Goal: Information Seeking & Learning: Check status

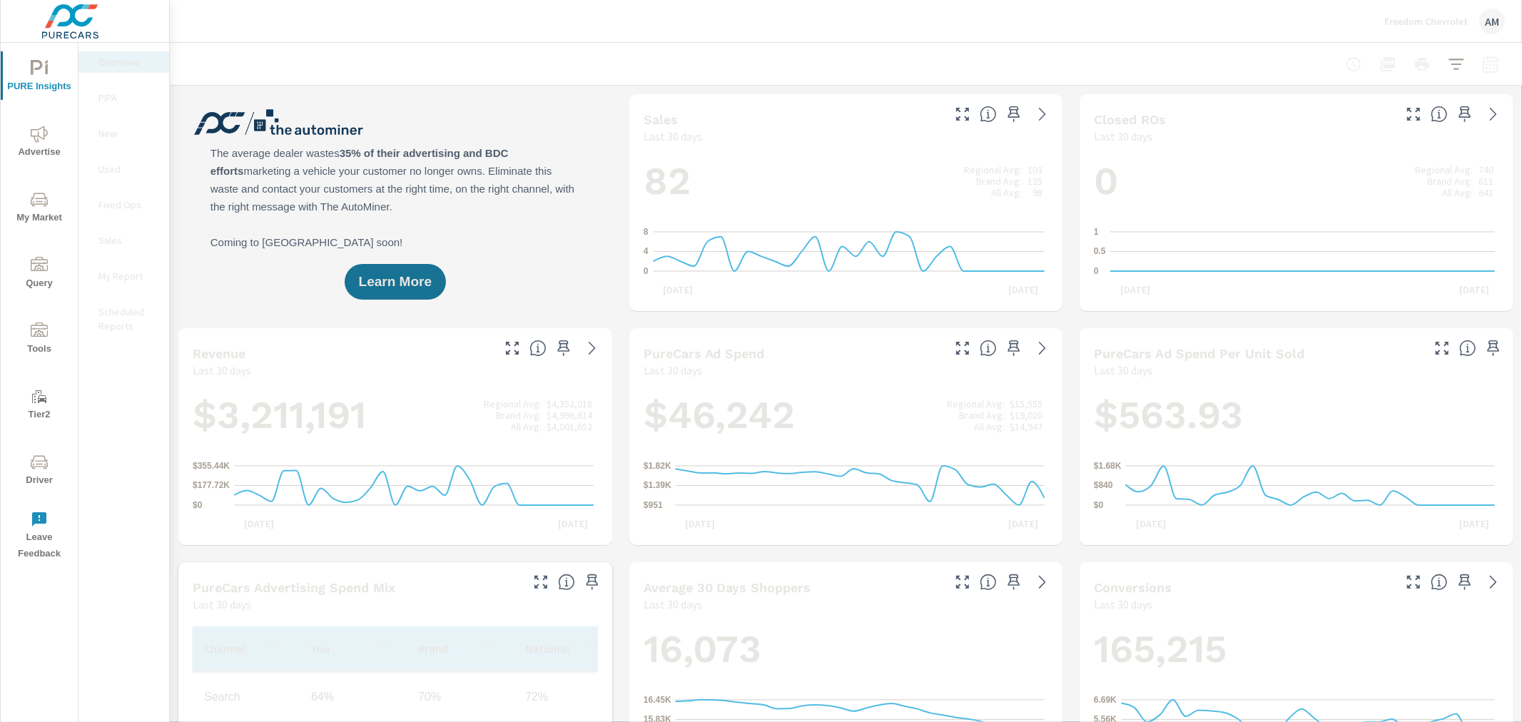
click at [29, 136] on span "Advertise" at bounding box center [39, 143] width 69 height 35
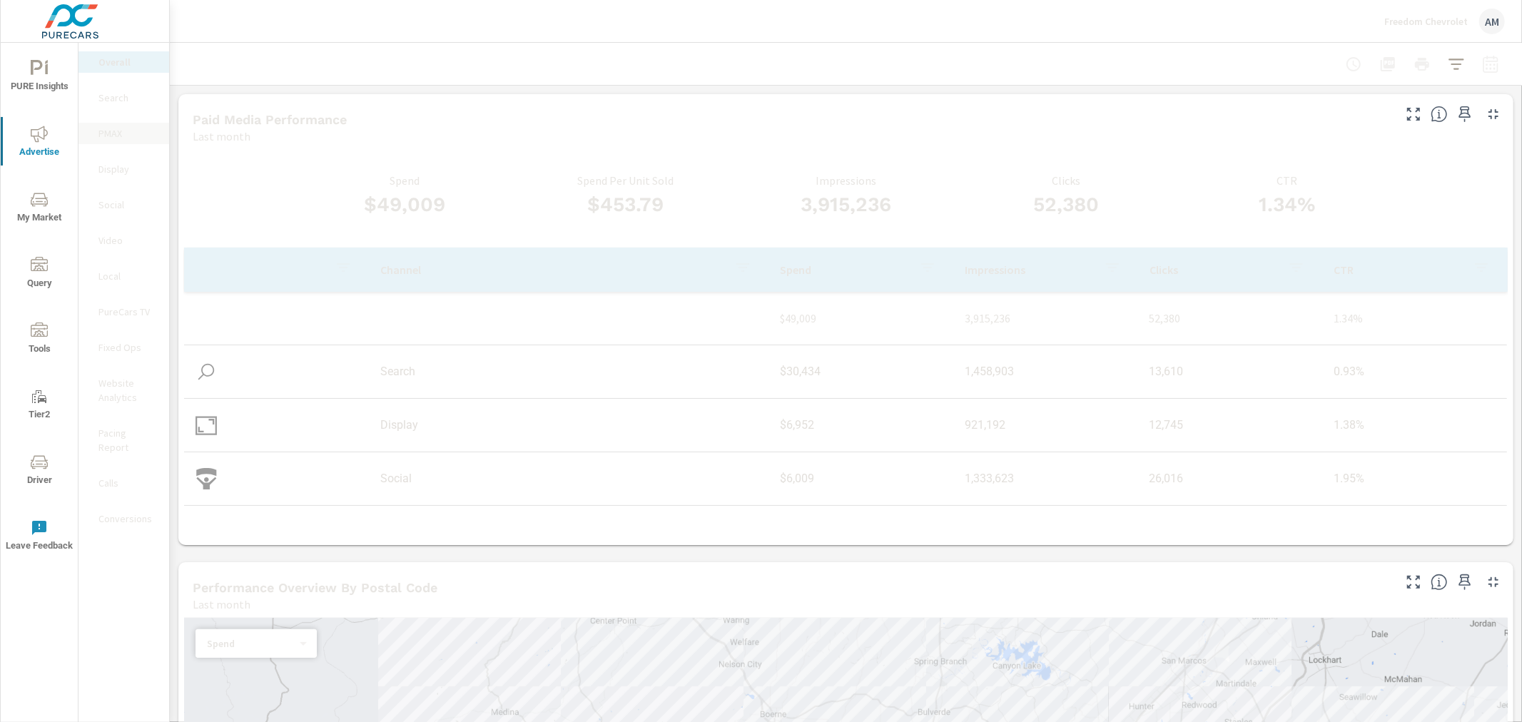
click at [111, 131] on p "PMAX" at bounding box center [127, 133] width 59 height 14
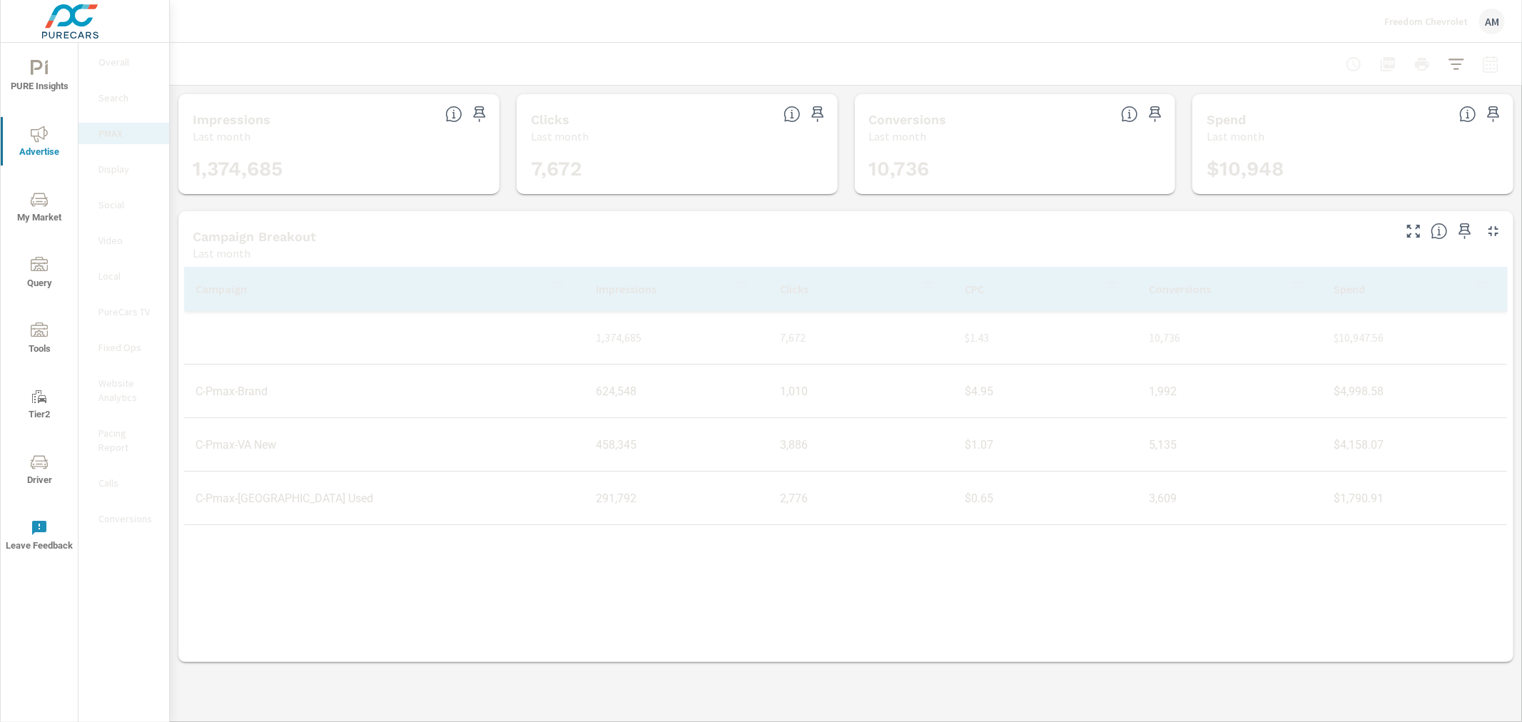
click at [117, 170] on p "Display" at bounding box center [127, 169] width 59 height 14
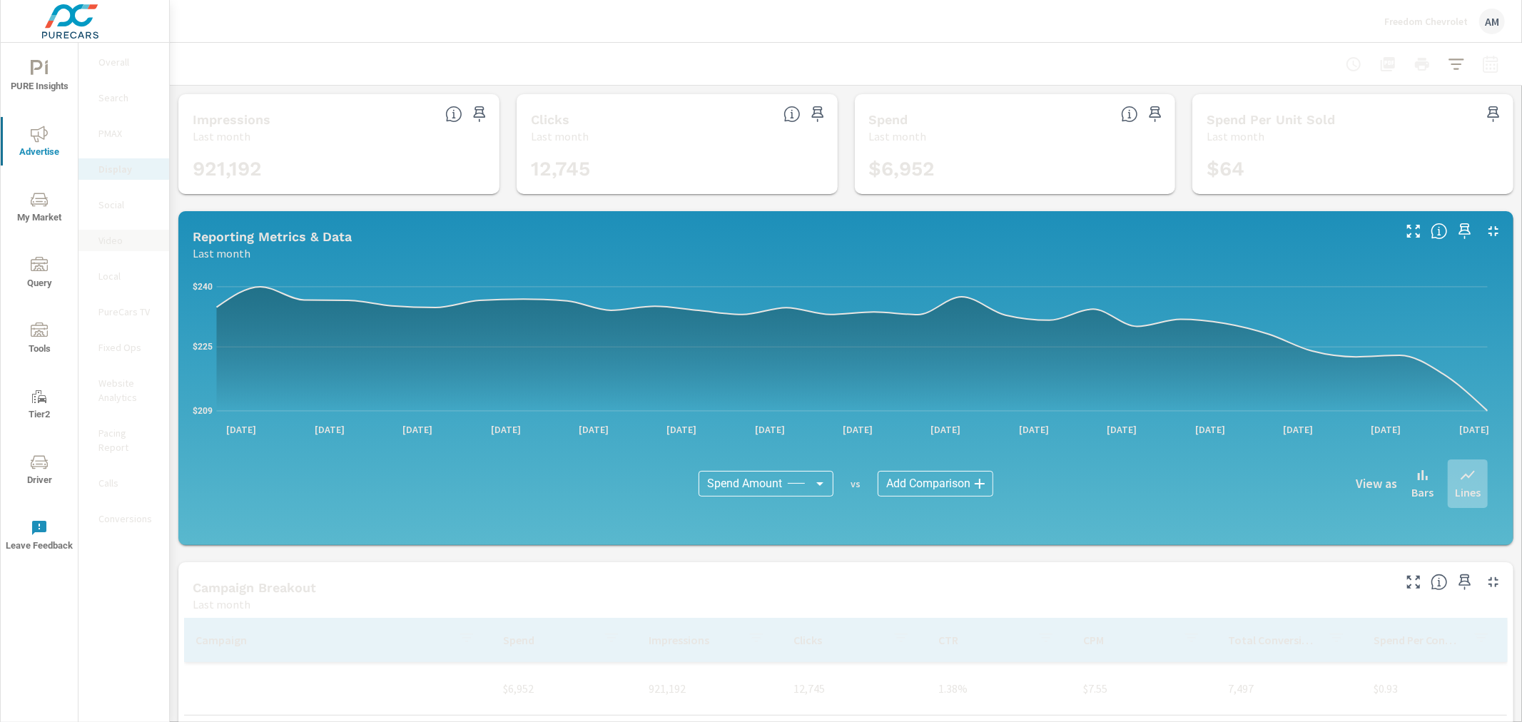
click at [116, 241] on p "Video" at bounding box center [127, 240] width 59 height 14
